Goal: Information Seeking & Learning: Compare options

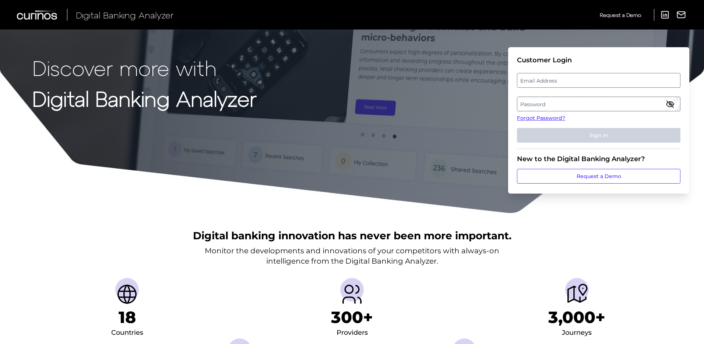
click at [594, 76] on label "Email Address" at bounding box center [598, 80] width 162 height 13
click at [594, 76] on input "email" at bounding box center [599, 80] width 164 height 15
click at [589, 77] on input "Email Address" at bounding box center [599, 80] width 164 height 15
type input "elena.esposito@regions.com"
click at [559, 105] on label "Password" at bounding box center [598, 103] width 162 height 13
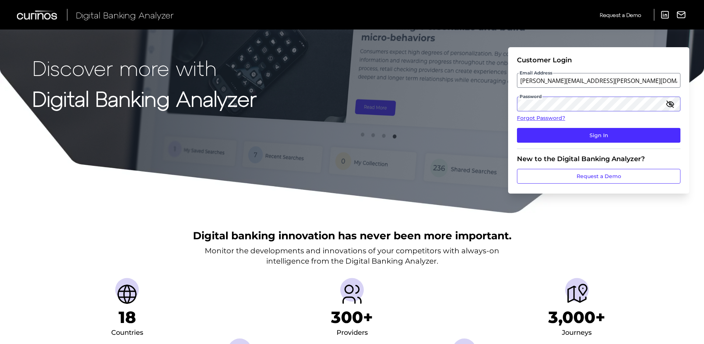
click at [517, 128] on button "Sign In" at bounding box center [599, 135] width 164 height 15
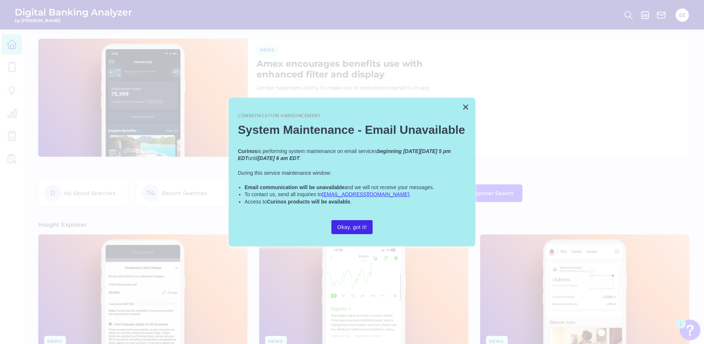
click at [352, 228] on button "Okay, got it!" at bounding box center [351, 227] width 41 height 14
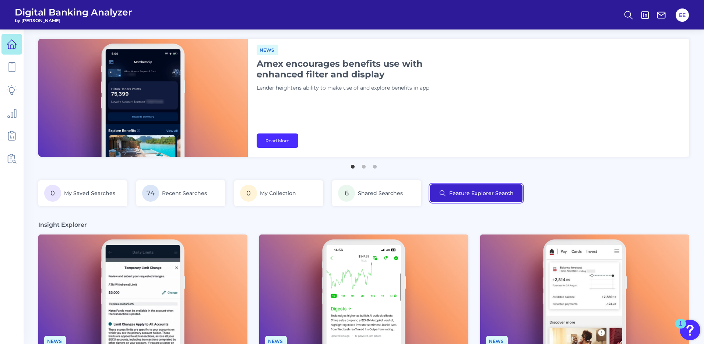
click at [510, 197] on button "Feature Explorer Search" at bounding box center [476, 193] width 92 height 18
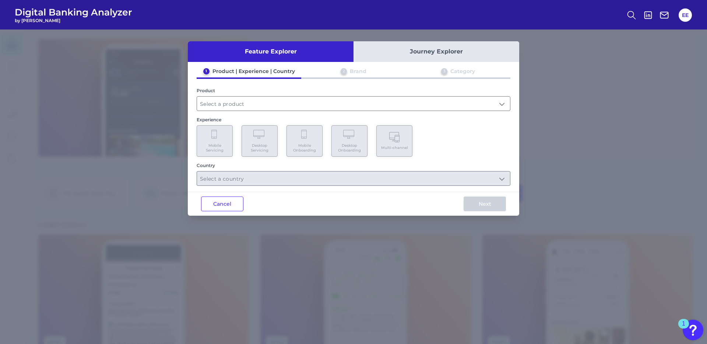
click at [262, 111] on div "1 Product | Experience | Country 2 Brand 3 Category Product Experience Mobile S…" at bounding box center [353, 127] width 331 height 118
click at [279, 101] on input "text" at bounding box center [353, 103] width 313 height 14
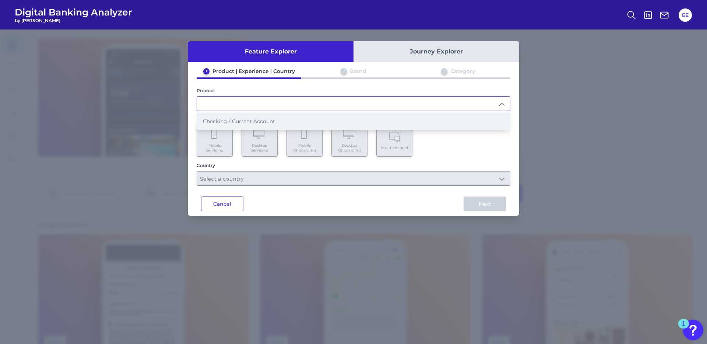
click at [271, 123] on span "Checking / Current Account" at bounding box center [239, 121] width 72 height 7
type input "Checking / Current Account"
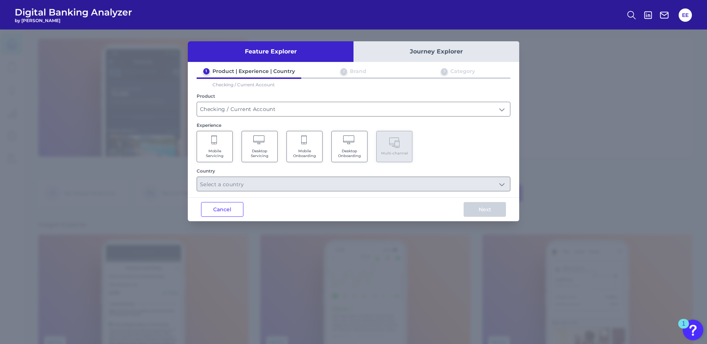
click at [225, 144] on Servicing "Mobile Servicing" at bounding box center [215, 146] width 36 height 31
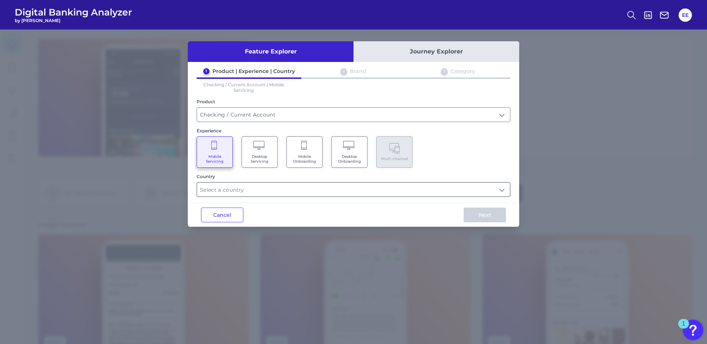
click at [295, 191] on input "text" at bounding box center [353, 189] width 313 height 14
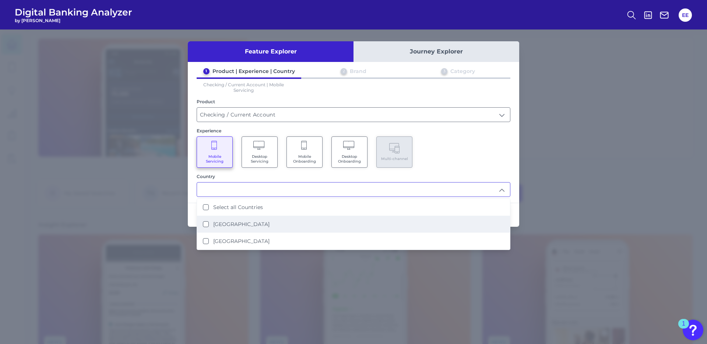
click at [269, 221] on li "United States" at bounding box center [353, 223] width 313 height 17
type input "United States"
click at [493, 163] on div "Mobile Servicing Desktop Servicing Mobile Onboarding Desktop Onboarding Multi-c…" at bounding box center [354, 151] width 314 height 31
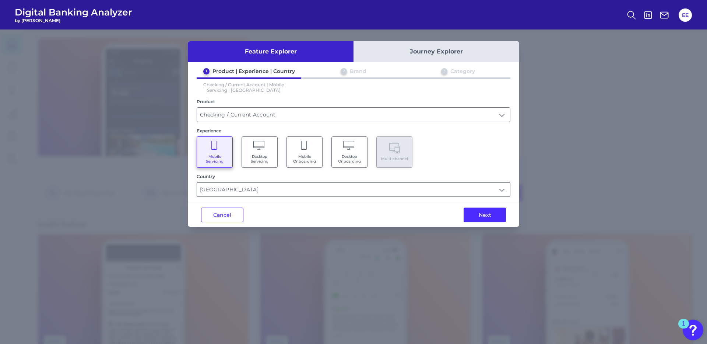
click at [503, 187] on input "United States" at bounding box center [353, 189] width 313 height 14
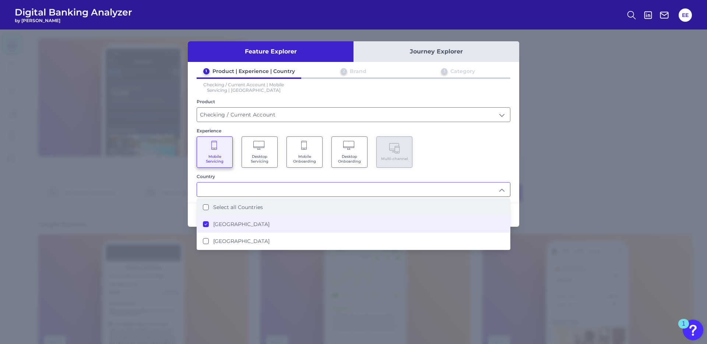
click at [204, 204] on div "Select all Countries" at bounding box center [233, 207] width 60 height 7
type input "Select all Countries"
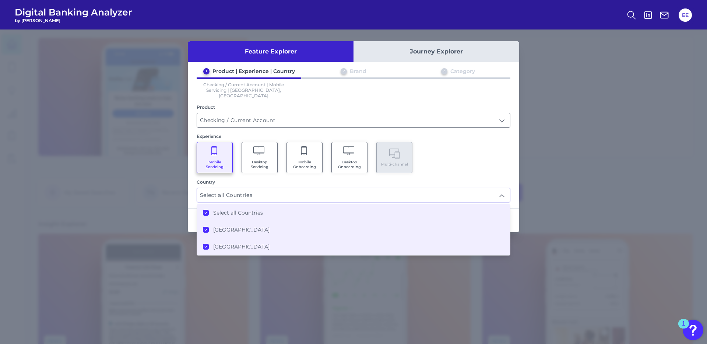
click at [467, 154] on div "Mobile Servicing Desktop Servicing Mobile Onboarding Desktop Onboarding Multi-c…" at bounding box center [354, 157] width 314 height 31
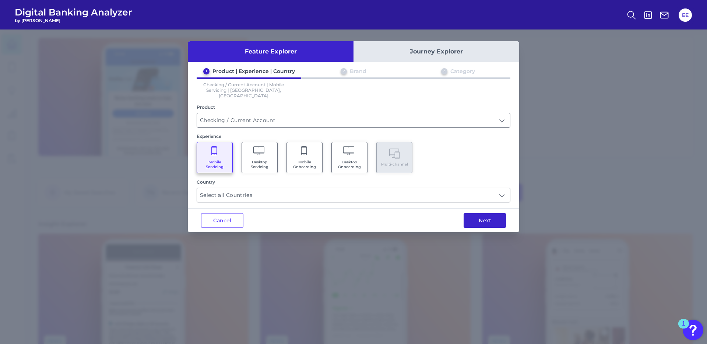
click at [470, 216] on button "Next" at bounding box center [485, 220] width 42 height 15
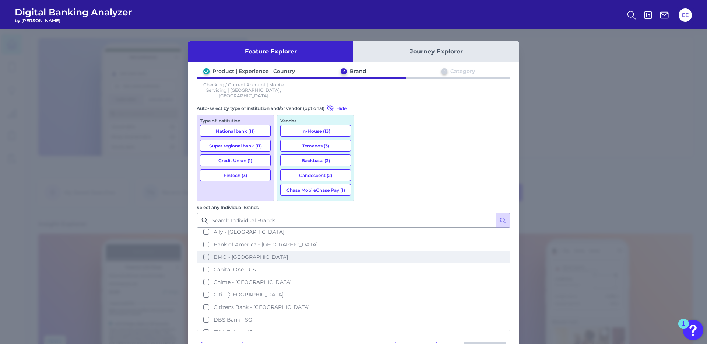
scroll to position [0, 0]
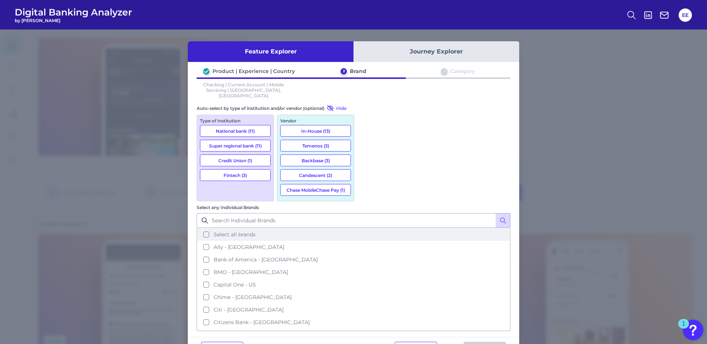
click at [365, 228] on button "Select all brands" at bounding box center [353, 234] width 312 height 13
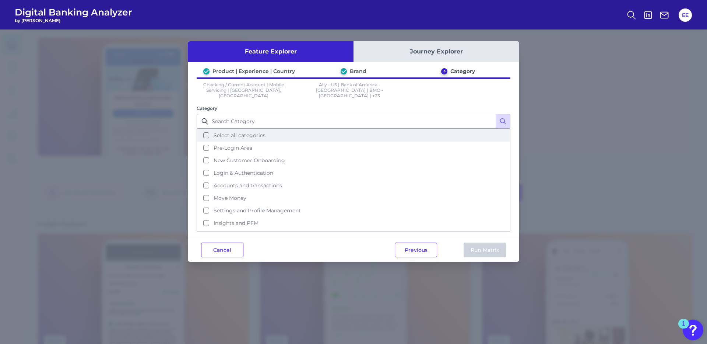
click at [204, 129] on button "Select all categories" at bounding box center [353, 135] width 312 height 13
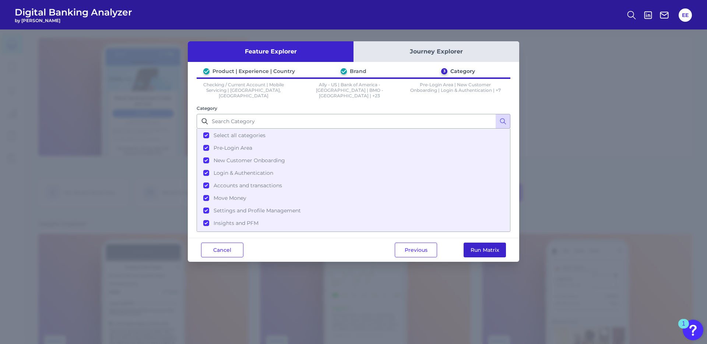
click at [477, 242] on button "Run Matrix" at bounding box center [485, 249] width 42 height 15
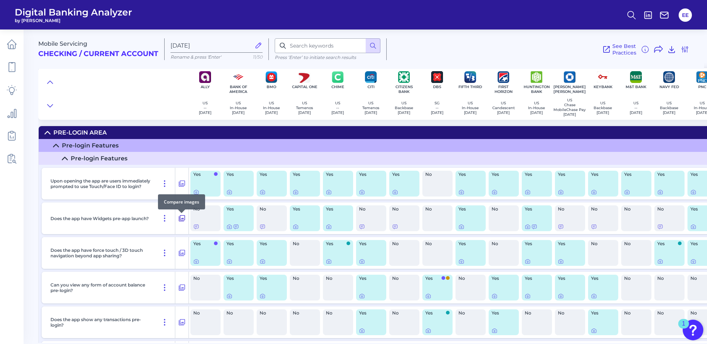
click at [182, 221] on icon at bounding box center [182, 218] width 6 height 6
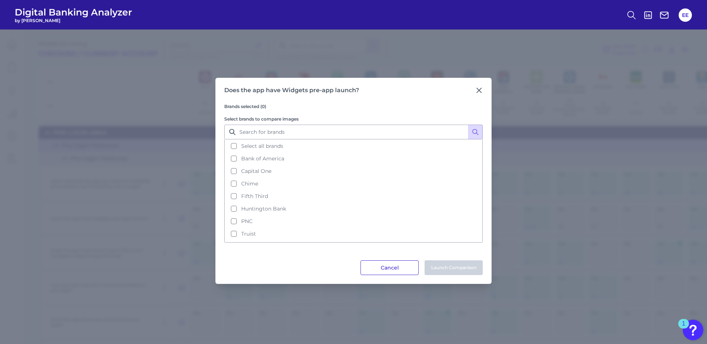
click at [378, 269] on button "Cancel" at bounding box center [390, 267] width 58 height 15
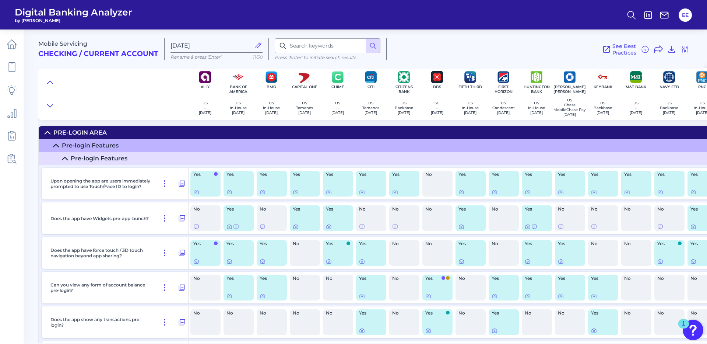
click at [236, 217] on div "Yes" at bounding box center [239, 218] width 30 height 26
click at [238, 217] on div "Yes" at bounding box center [239, 218] width 30 height 26
click at [229, 228] on icon at bounding box center [230, 227] width 6 height 6
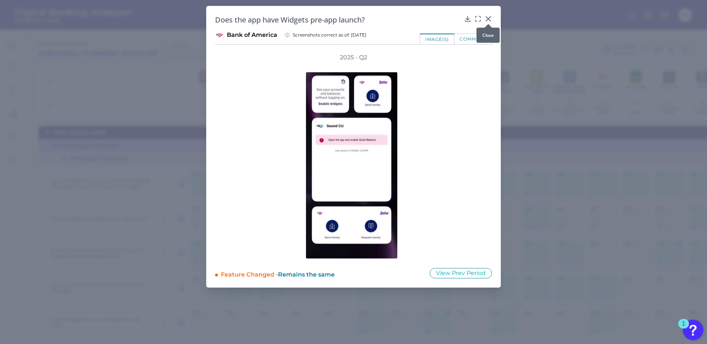
click at [490, 17] on icon at bounding box center [488, 19] width 4 height 4
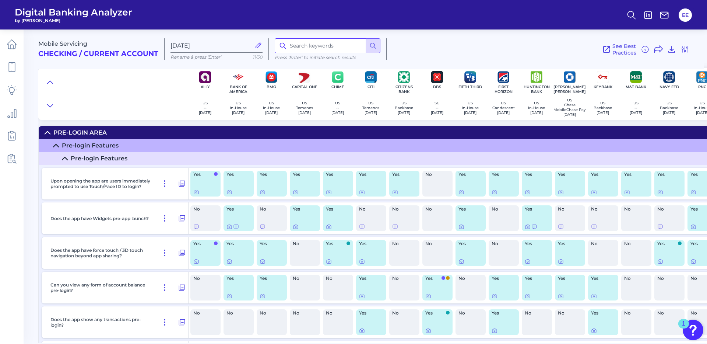
click at [299, 41] on input at bounding box center [328, 45] width 106 height 15
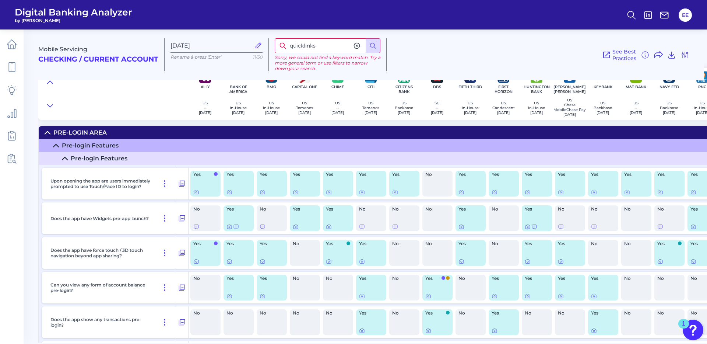
click at [303, 48] on input "quicklinks" at bounding box center [328, 45] width 106 height 15
type input "quick links"
click at [373, 49] on icon at bounding box center [372, 45] width 7 height 7
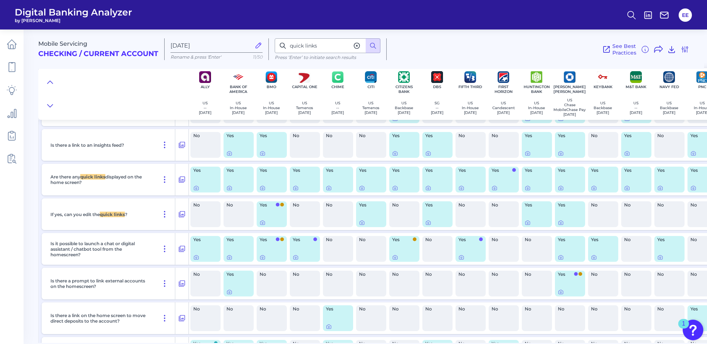
scroll to position [1586, 0]
click at [182, 216] on icon at bounding box center [181, 213] width 7 height 9
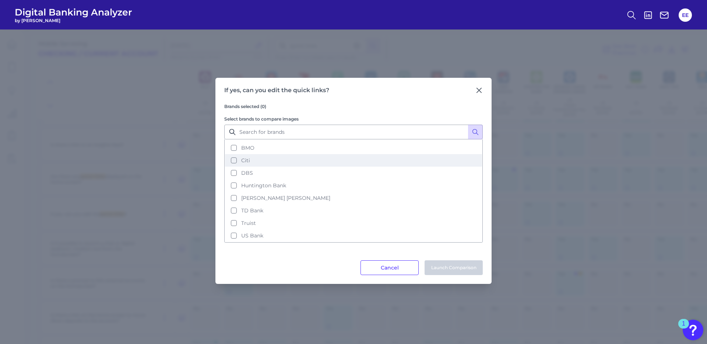
scroll to position [0, 0]
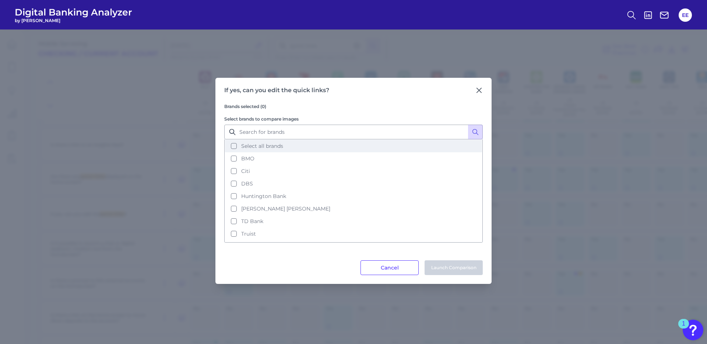
click at [233, 147] on button "Select all brands" at bounding box center [353, 146] width 257 height 13
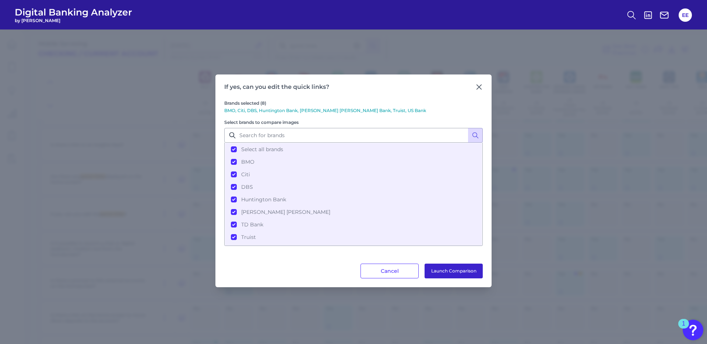
click at [444, 269] on button "Launch Comparison" at bounding box center [454, 270] width 58 height 15
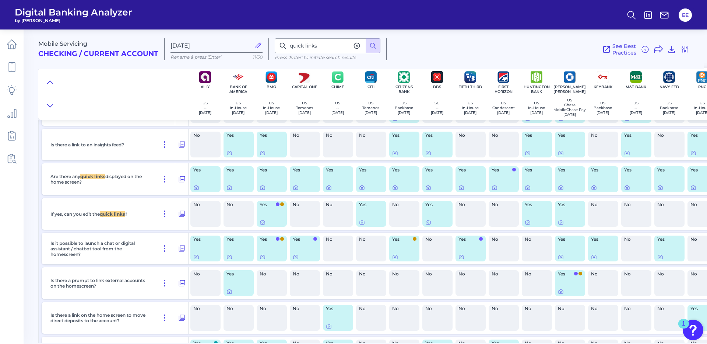
scroll to position [1586, 0]
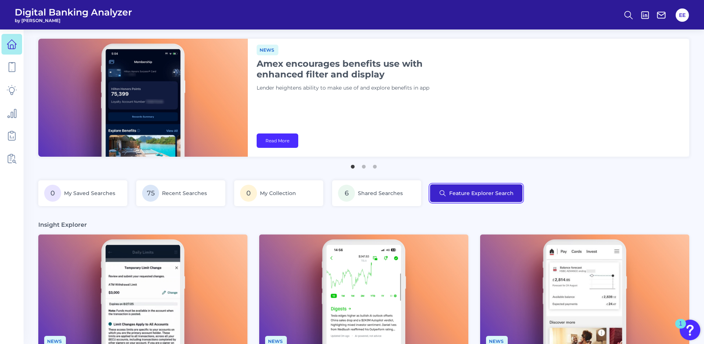
click at [462, 197] on button "Feature Explorer Search" at bounding box center [476, 193] width 92 height 18
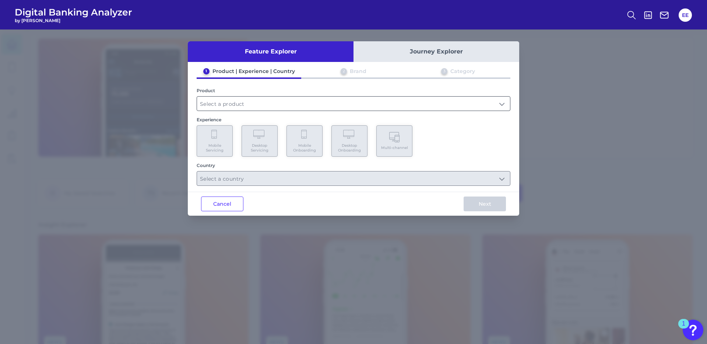
click at [242, 105] on input "text" at bounding box center [353, 103] width 313 height 14
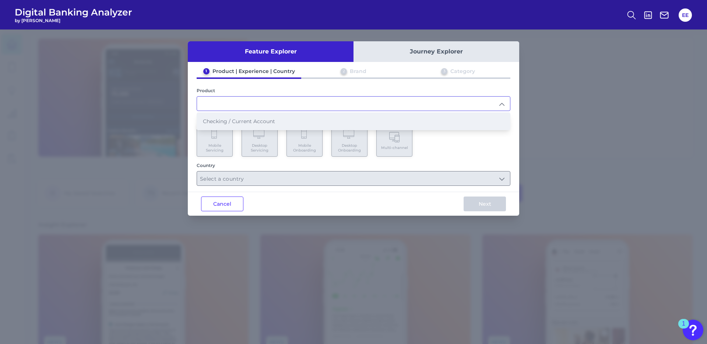
click at [249, 119] on span "Checking / Current Account" at bounding box center [239, 121] width 72 height 7
type input "Checking / Current Account"
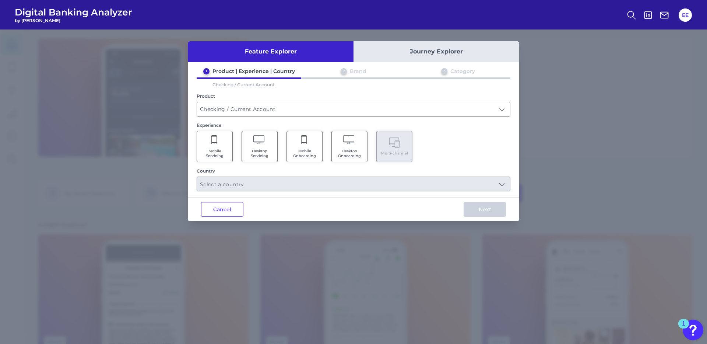
click at [222, 147] on Servicing "Mobile Servicing" at bounding box center [215, 146] width 36 height 31
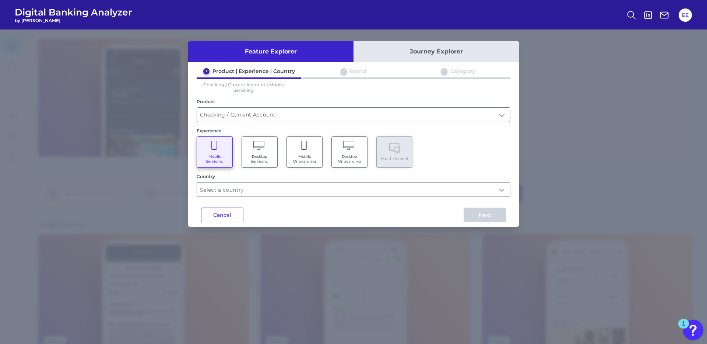
click at [247, 181] on div "Country" at bounding box center [354, 184] width 314 height 23
click at [247, 186] on input "text" at bounding box center [353, 189] width 313 height 14
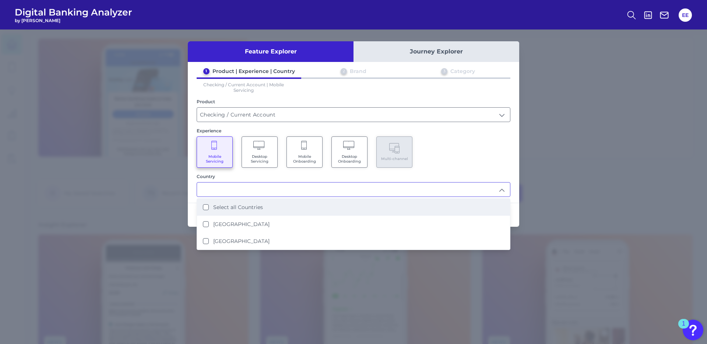
click at [239, 209] on label "Select all Countries" at bounding box center [238, 207] width 50 height 7
type input "Select all Countries"
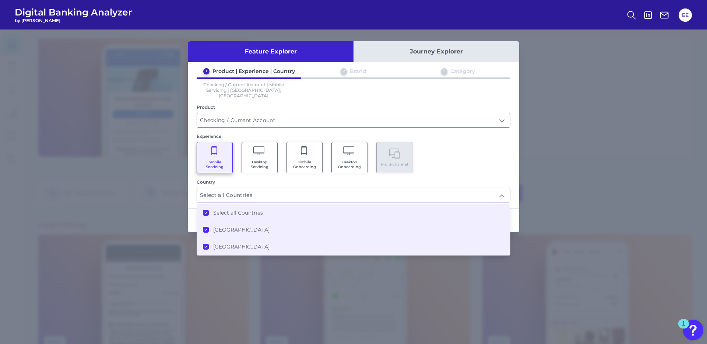
scroll to position [0, 0]
click at [467, 133] on div "Experience" at bounding box center [354, 136] width 314 height 6
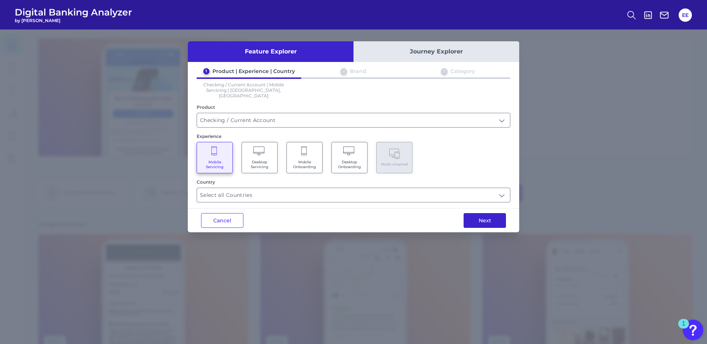
click at [491, 216] on button "Next" at bounding box center [485, 220] width 42 height 15
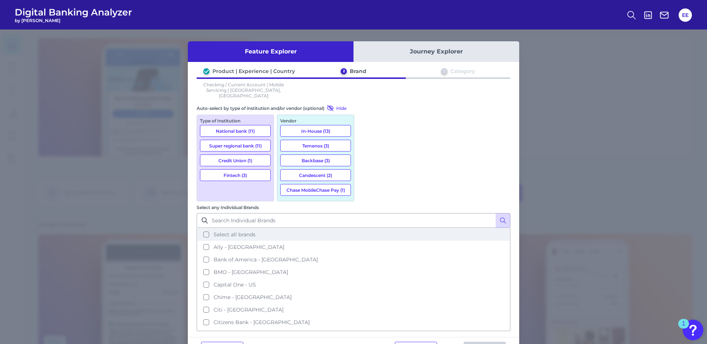
click at [366, 228] on button "Select all brands" at bounding box center [353, 234] width 312 height 13
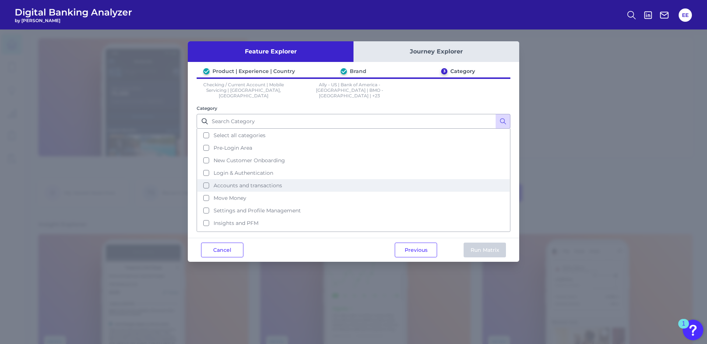
click at [207, 181] on button "Accounts and transactions" at bounding box center [353, 185] width 312 height 13
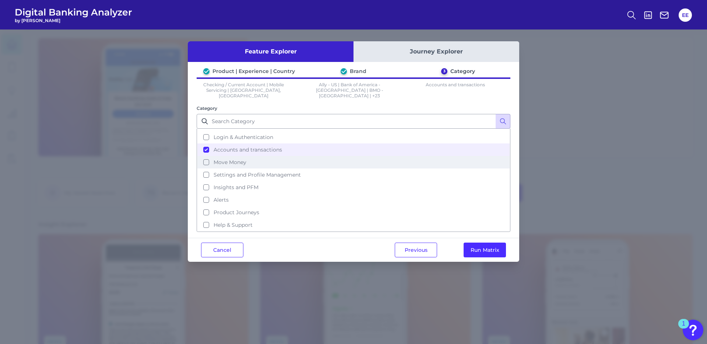
click at [222, 159] on span "Move Money" at bounding box center [230, 162] width 33 height 7
click at [487, 248] on button "Run Matrix" at bounding box center [485, 249] width 42 height 15
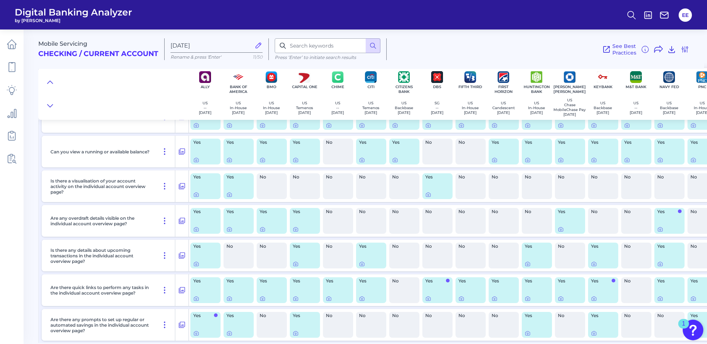
scroll to position [658, 0]
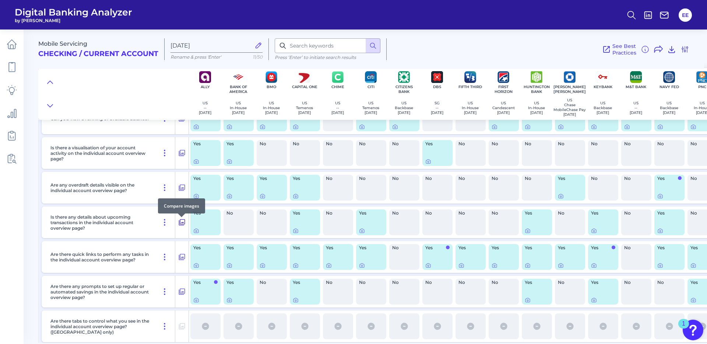
click at [183, 221] on icon at bounding box center [181, 222] width 7 height 9
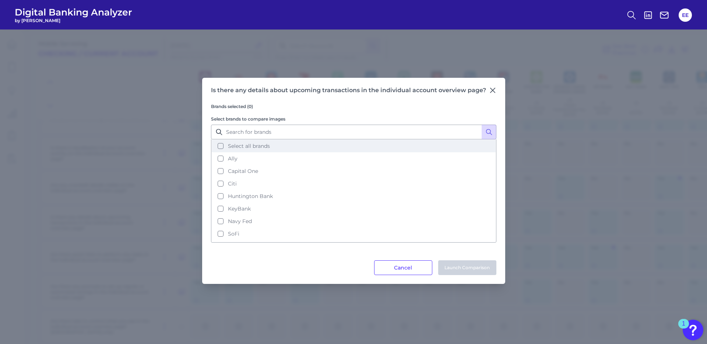
click at [221, 145] on button "Select all brands" at bounding box center [354, 146] width 284 height 13
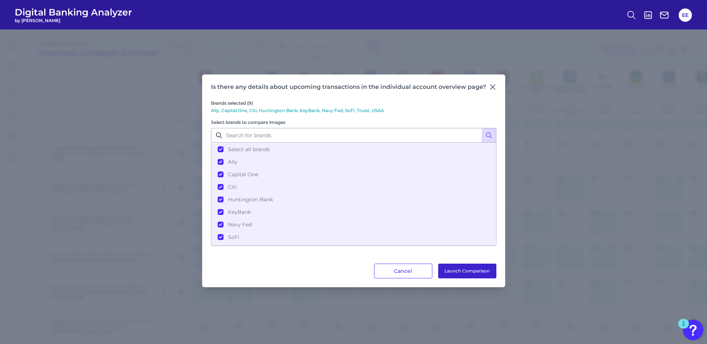
click at [456, 273] on button "Launch Comparison" at bounding box center [467, 270] width 58 height 15
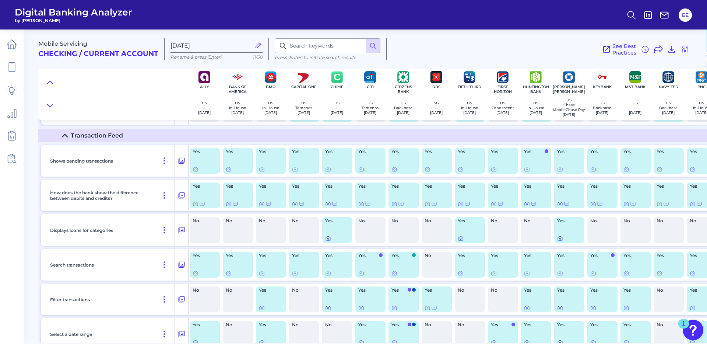
scroll to position [1246, 1]
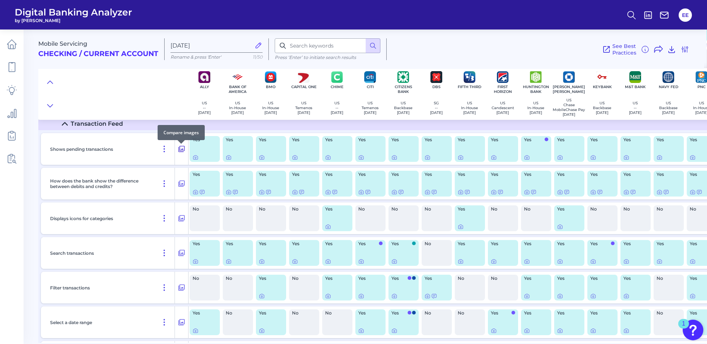
click at [181, 152] on icon at bounding box center [181, 148] width 7 height 9
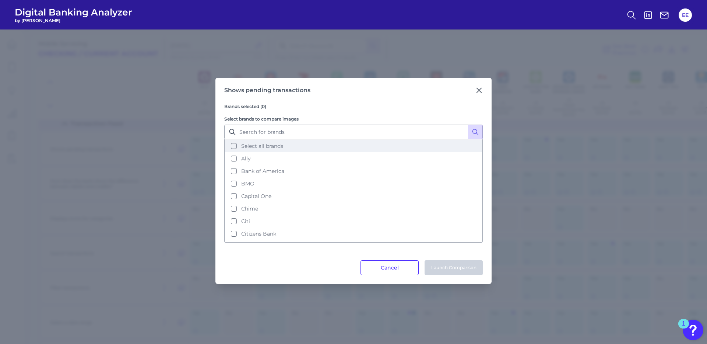
click at [231, 146] on button "Select all brands" at bounding box center [353, 146] width 257 height 13
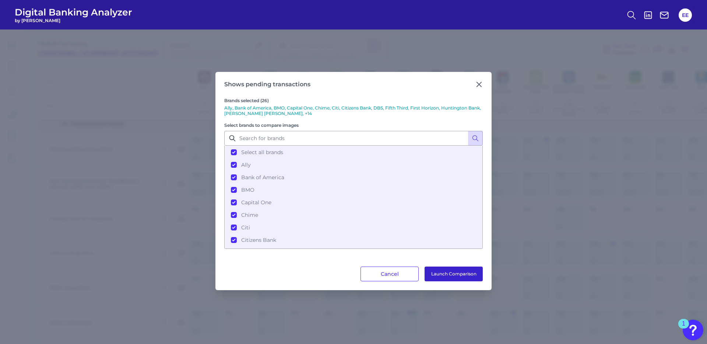
click at [438, 271] on button "Launch Comparison" at bounding box center [454, 273] width 58 height 15
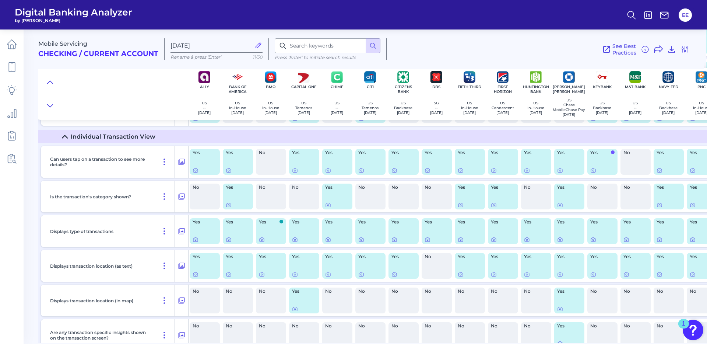
scroll to position [1495, 1]
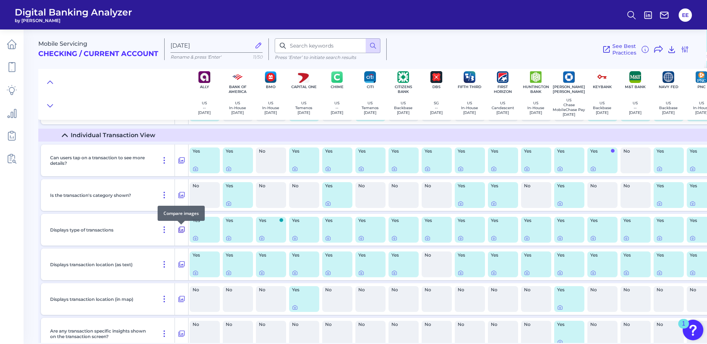
click at [184, 231] on icon at bounding box center [181, 229] width 7 height 9
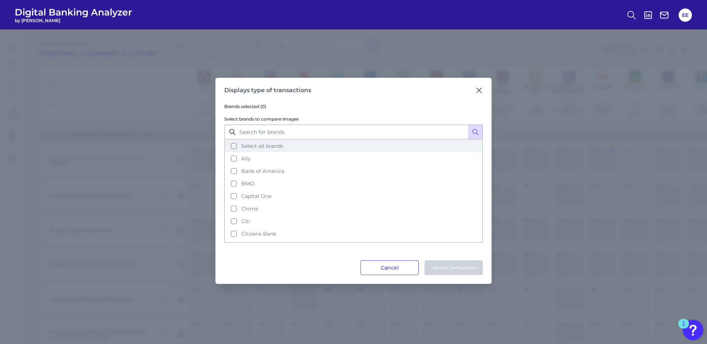
click at [235, 150] on button "Select all brands" at bounding box center [353, 146] width 257 height 13
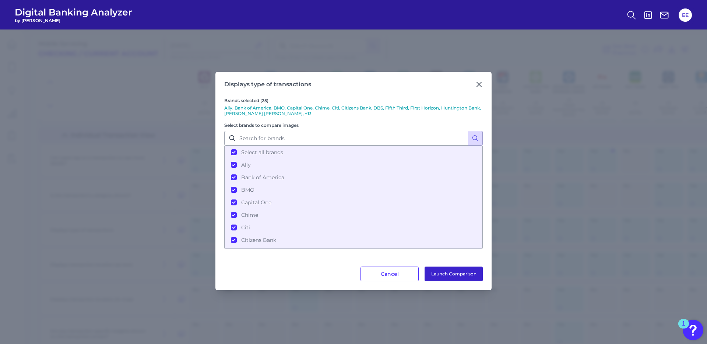
click at [456, 270] on button "Launch Comparison" at bounding box center [454, 273] width 58 height 15
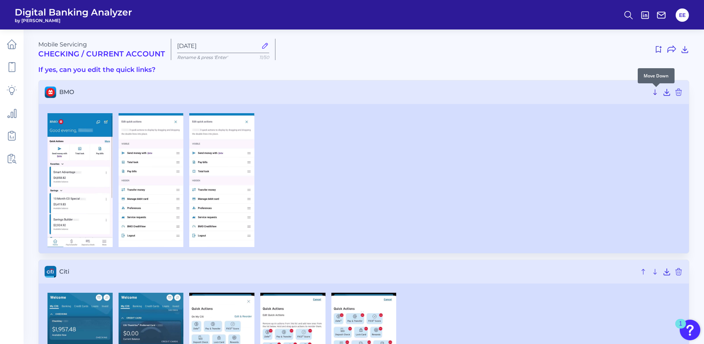
click at [655, 93] on icon at bounding box center [655, 92] width 9 height 9
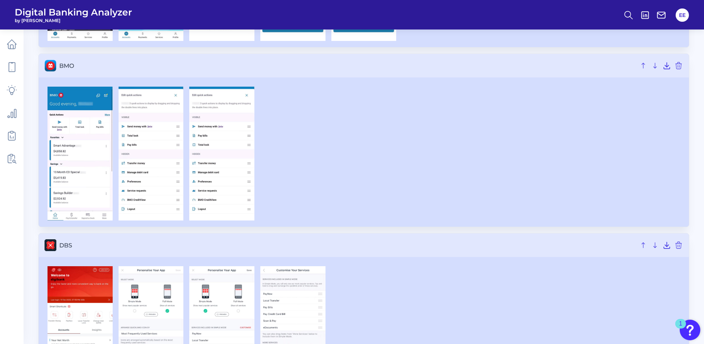
scroll to position [200, 0]
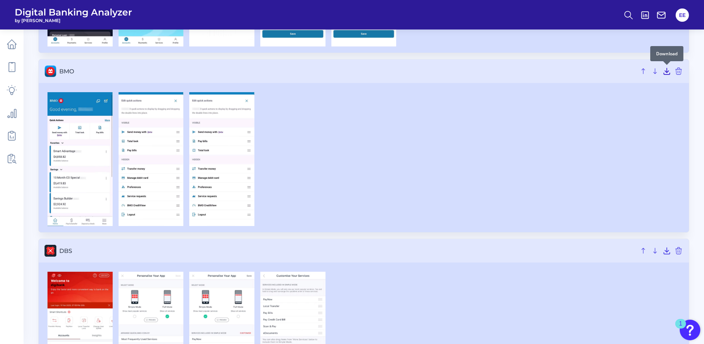
click at [667, 74] on icon at bounding box center [667, 71] width 6 height 6
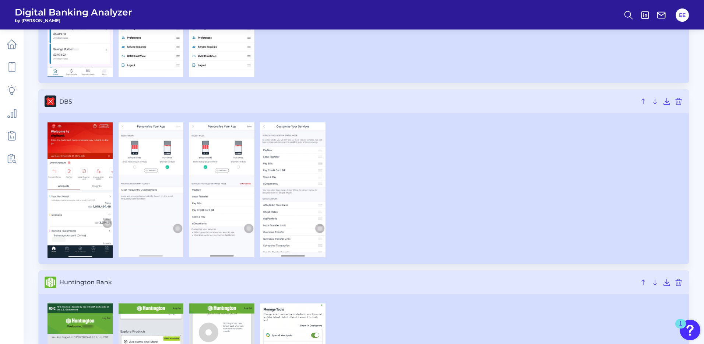
scroll to position [350, 0]
click at [667, 102] on icon at bounding box center [667, 101] width 6 height 6
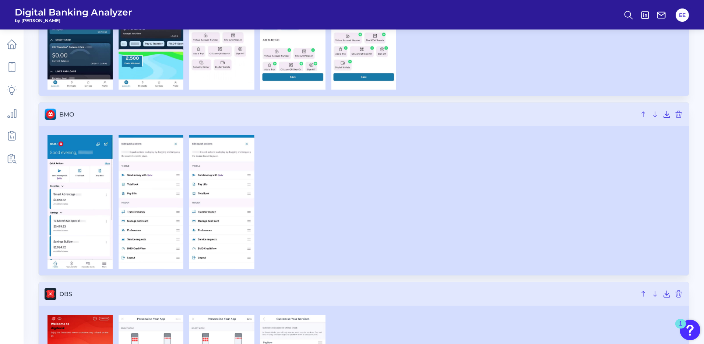
scroll to position [164, 0]
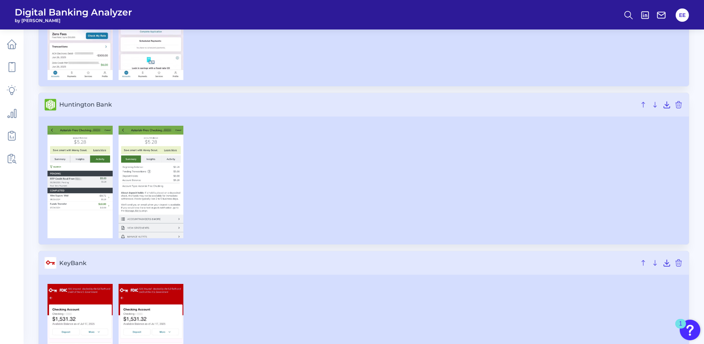
scroll to position [548, 0]
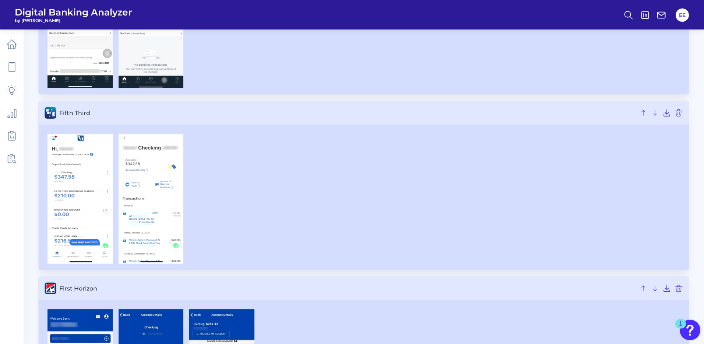
scroll to position [1449, 0]
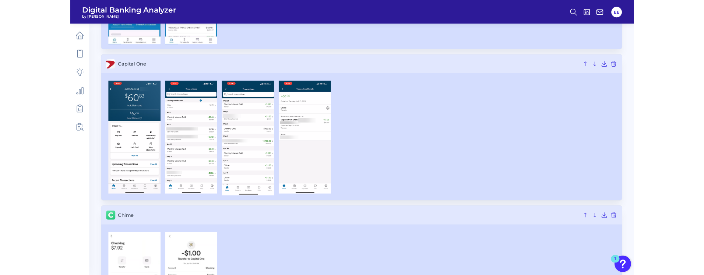
scroll to position [348, 0]
